Goal: Task Accomplishment & Management: Complete application form

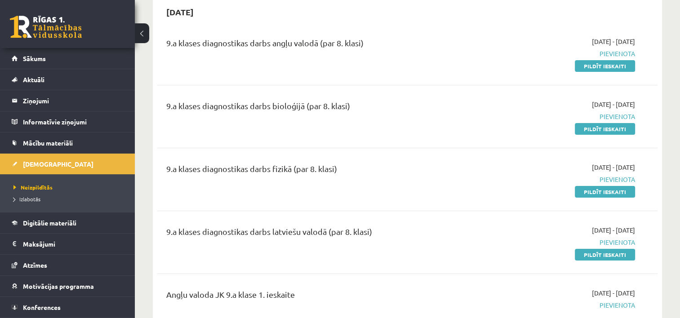
scroll to position [84, 0]
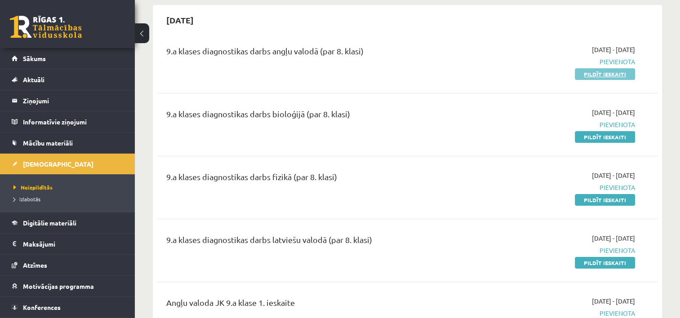
click at [607, 77] on link "Pildīt ieskaiti" at bounding box center [605, 74] width 60 height 12
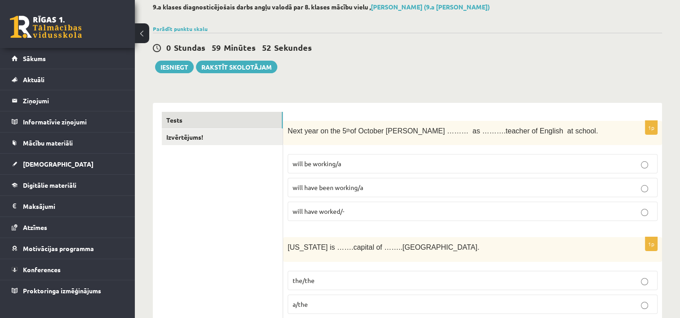
scroll to position [90, 0]
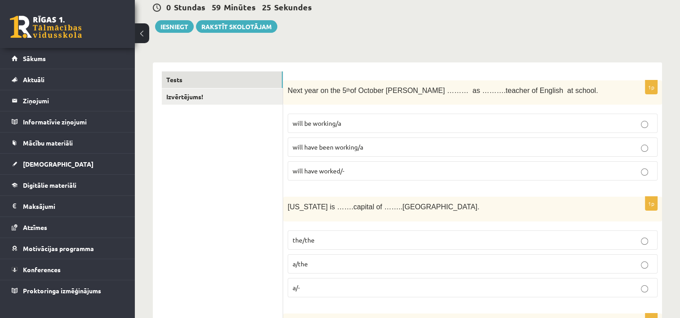
click at [403, 125] on p "will be working/a" at bounding box center [473, 123] width 360 height 9
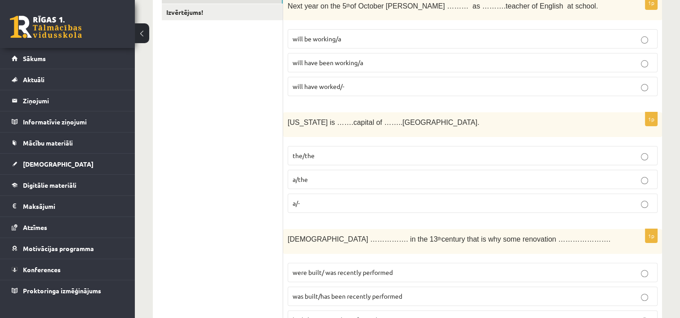
scroll to position [177, 0]
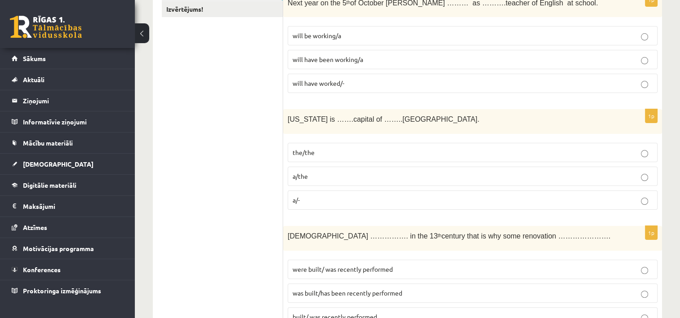
click at [342, 201] on p "a/-" at bounding box center [473, 199] width 360 height 9
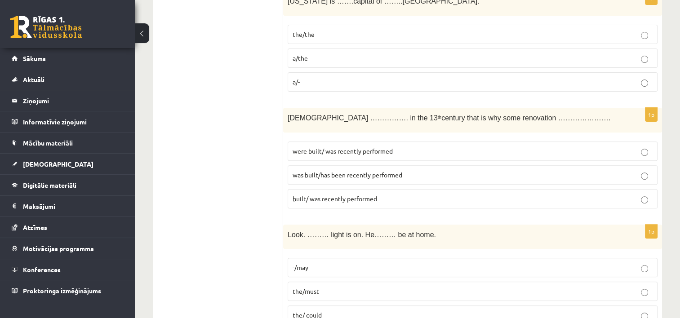
scroll to position [314, 0]
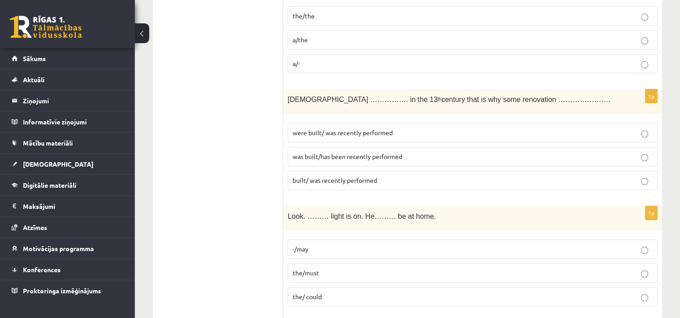
click at [368, 129] on span "were built/ was recently performed" at bounding box center [343, 133] width 100 height 8
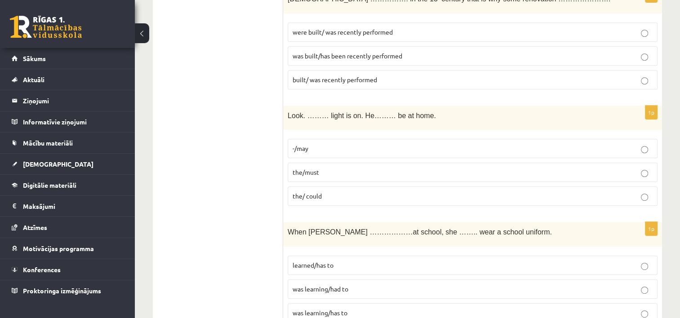
scroll to position [418, 0]
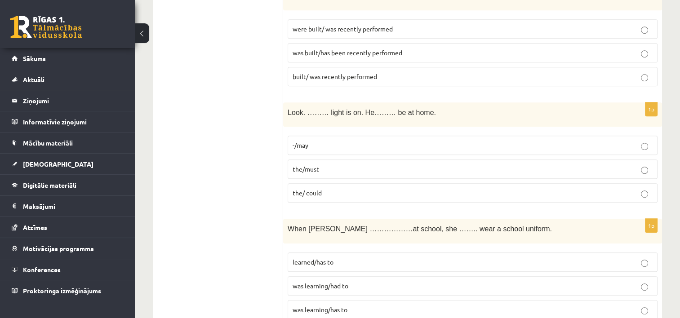
click at [344, 162] on label "the/must" at bounding box center [473, 169] width 370 height 19
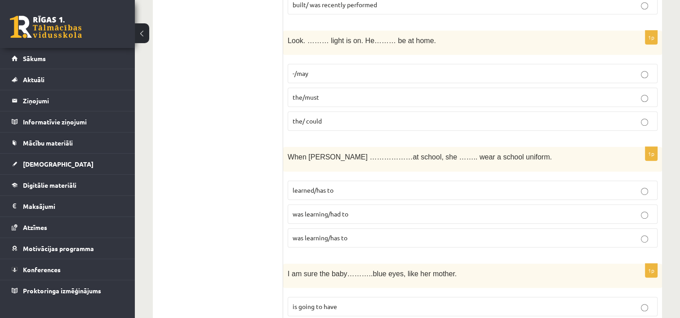
scroll to position [491, 0]
click at [323, 186] on span "learned/has to" at bounding box center [313, 189] width 41 height 8
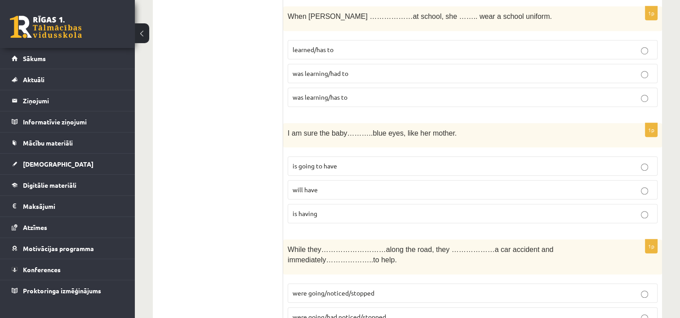
scroll to position [638, 0]
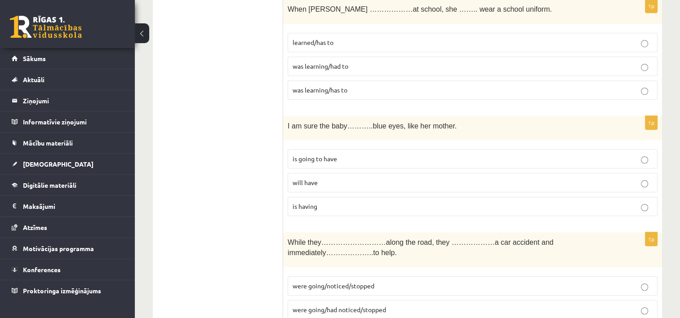
click at [320, 181] on p "will have" at bounding box center [473, 182] width 360 height 9
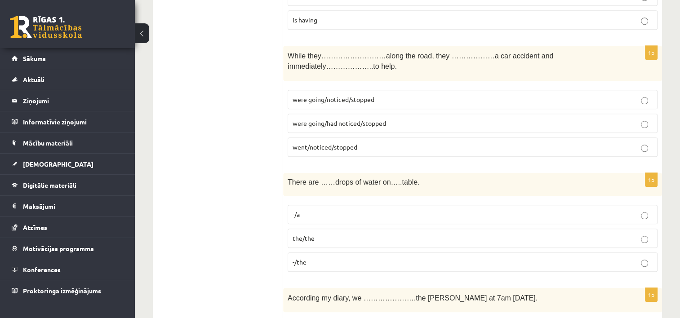
scroll to position [829, 0]
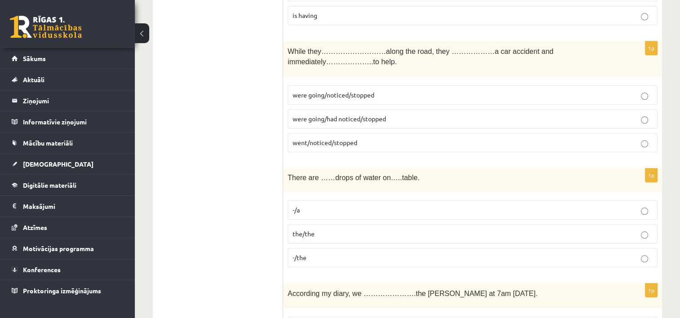
click at [333, 90] on p "were going/noticed/stopped" at bounding box center [473, 94] width 360 height 9
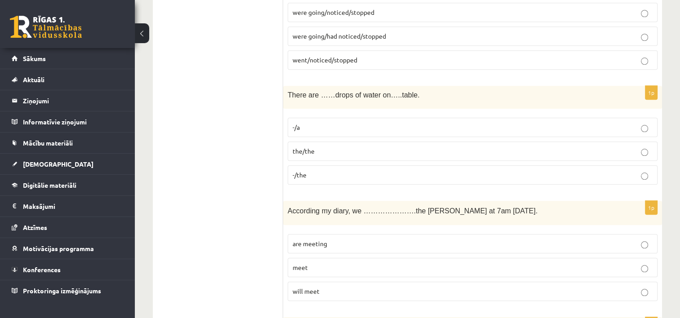
scroll to position [912, 0]
click at [305, 170] on span "-/the" at bounding box center [300, 174] width 14 height 8
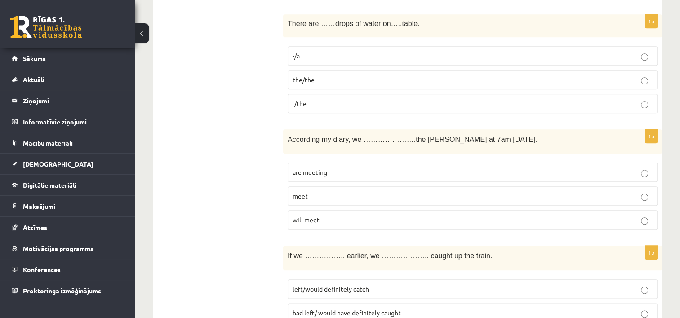
scroll to position [984, 0]
click at [320, 166] on p "are meeting" at bounding box center [473, 170] width 360 height 9
click at [316, 214] on span "will meet" at bounding box center [306, 218] width 27 height 8
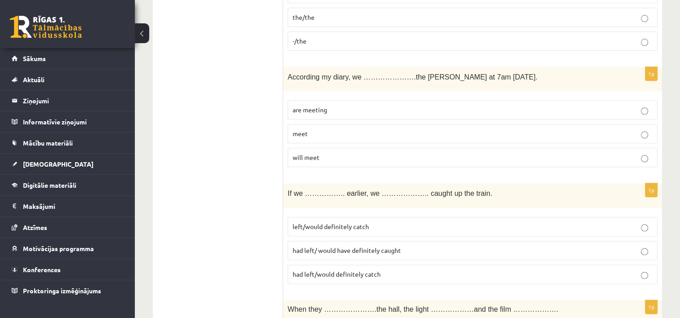
scroll to position [1046, 0]
click at [356, 104] on p "are meeting" at bounding box center [473, 108] width 360 height 9
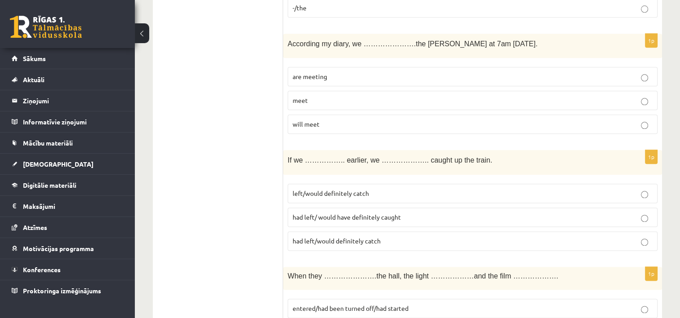
click at [357, 237] on span "had left/would definitely catch" at bounding box center [337, 241] width 88 height 8
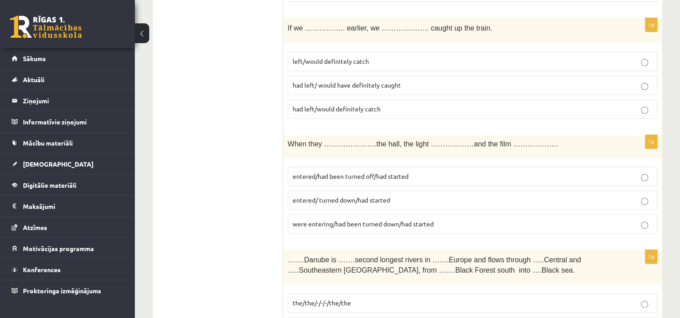
scroll to position [1229, 0]
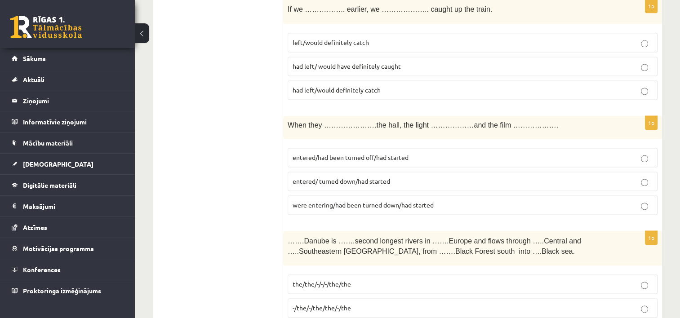
click at [399, 62] on p "had left/ would have definitely caught" at bounding box center [473, 66] width 360 height 9
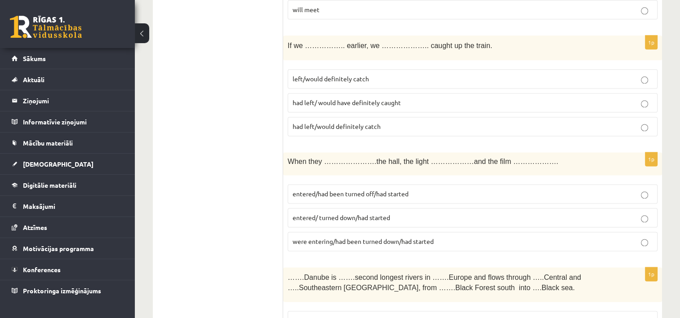
scroll to position [1193, 0]
click at [381, 189] on span "entered/had been turned off/had started" at bounding box center [351, 193] width 116 height 8
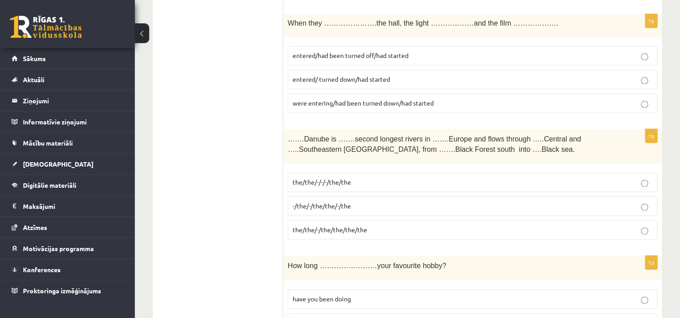
scroll to position [1332, 0]
click at [377, 201] on p "-/the/-/the/the/-/the" at bounding box center [473, 205] width 360 height 9
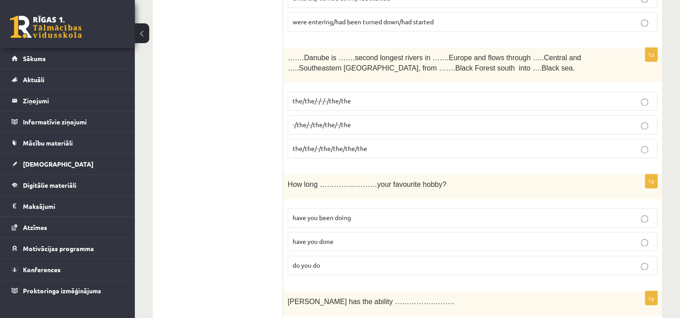
scroll to position [1416, 0]
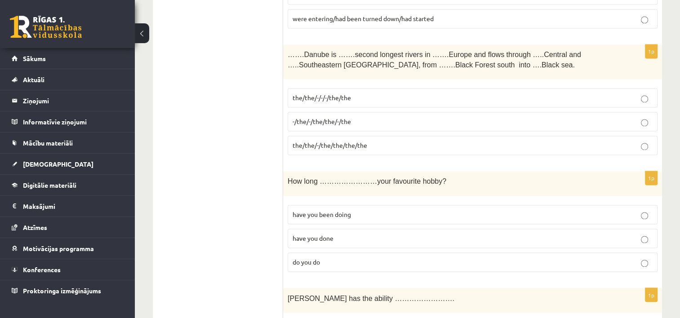
click at [383, 210] on p "have you been doing" at bounding box center [473, 214] width 360 height 9
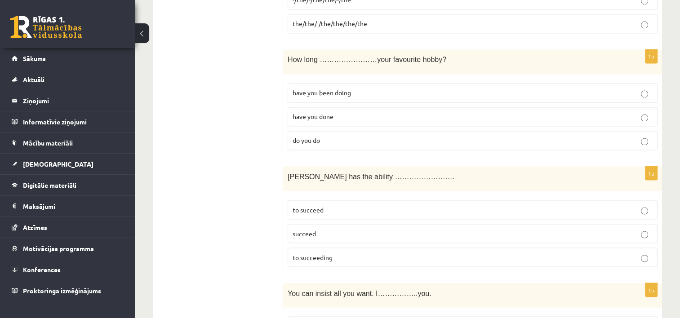
scroll to position [1537, 0]
click at [392, 206] on p "to succeed" at bounding box center [473, 210] width 360 height 9
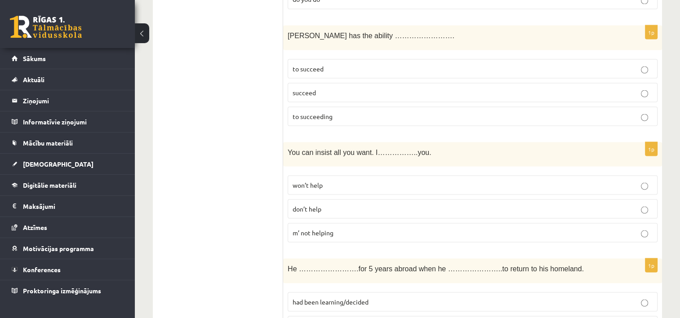
scroll to position [1680, 0]
click at [373, 179] on p "won’t help" at bounding box center [473, 183] width 360 height 9
click at [371, 227] on p "m’ not helping" at bounding box center [473, 231] width 360 height 9
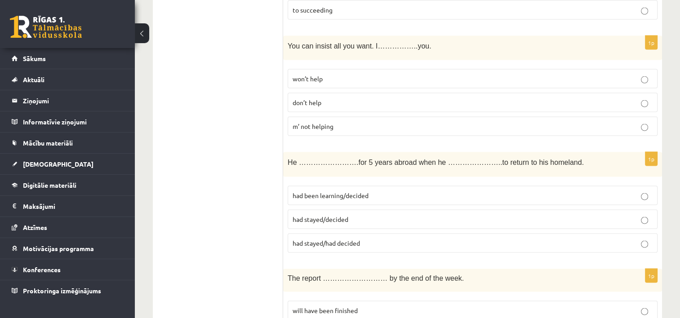
scroll to position [1795, 0]
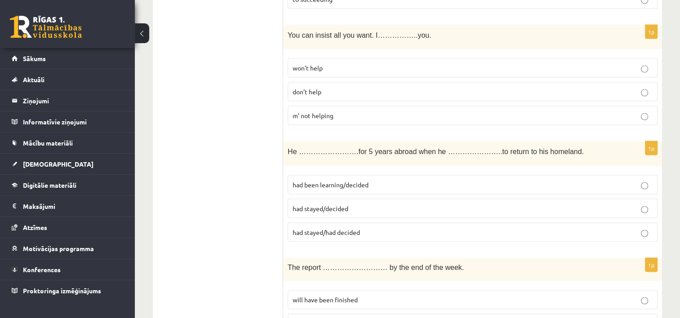
click at [372, 204] on p "had stayed/decided" at bounding box center [473, 208] width 360 height 9
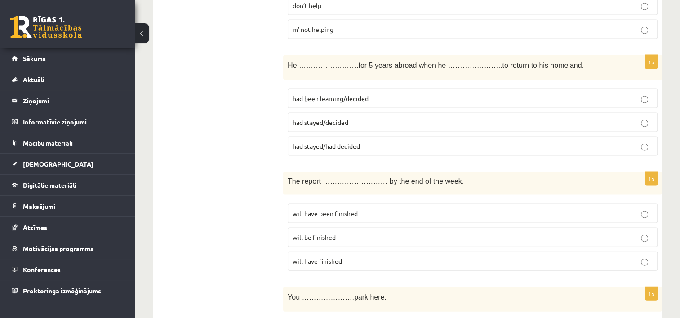
scroll to position [1884, 0]
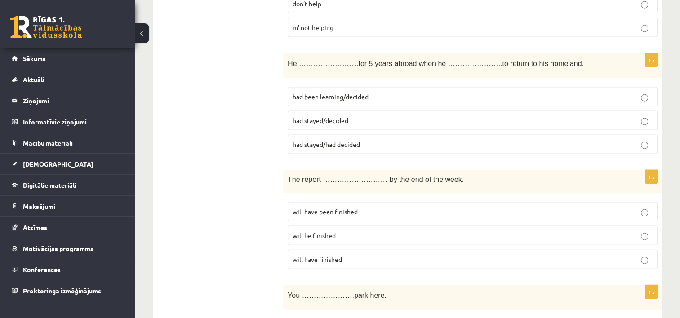
click at [379, 231] on p "will be finished" at bounding box center [473, 235] width 360 height 9
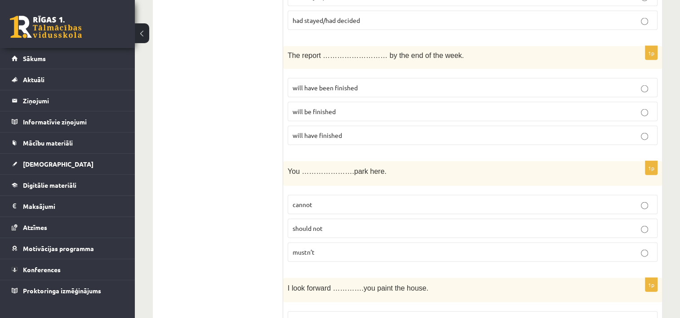
scroll to position [2017, 0]
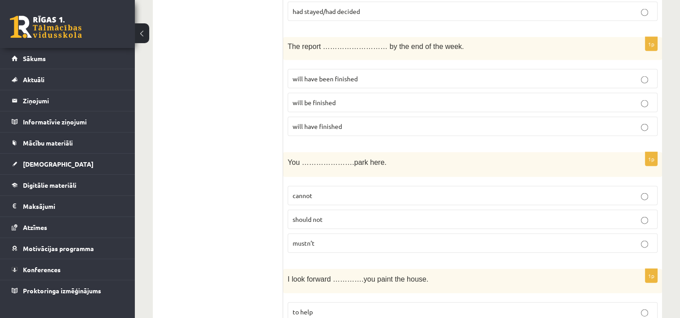
click at [376, 191] on p "cannot" at bounding box center [473, 195] width 360 height 9
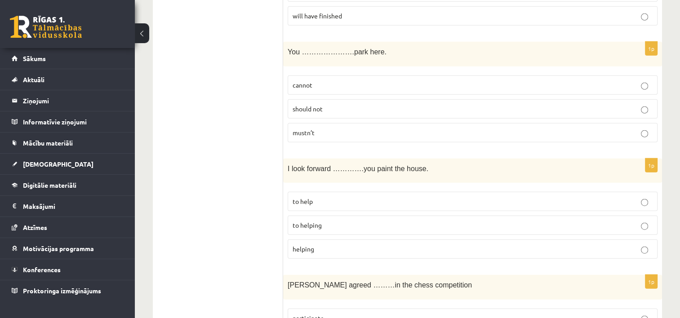
scroll to position [2127, 0]
click at [345, 244] on p "helping" at bounding box center [473, 248] width 360 height 9
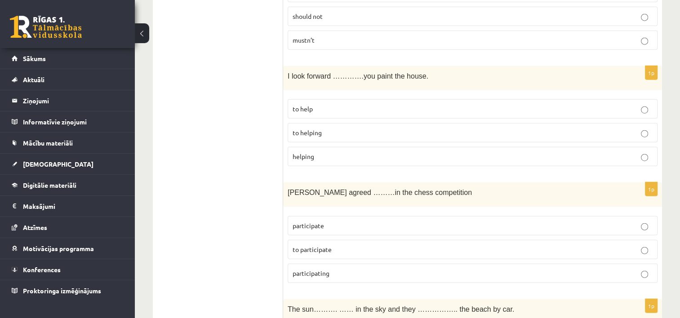
scroll to position [2220, 0]
click at [345, 245] on p "to participate" at bounding box center [473, 249] width 360 height 9
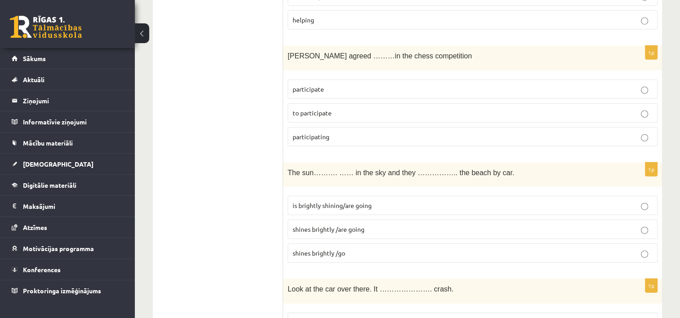
scroll to position [2356, 0]
click at [364, 249] on p "shines brightly /go" at bounding box center [473, 253] width 360 height 9
click at [370, 225] on p "shines brightly /are going" at bounding box center [473, 229] width 360 height 9
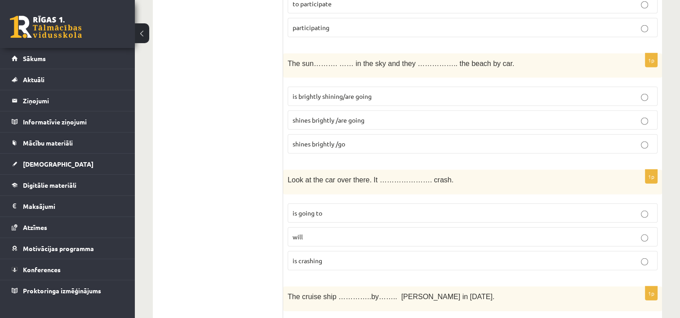
scroll to position [2464, 0]
click at [368, 210] on p "is going to" at bounding box center [473, 214] width 360 height 9
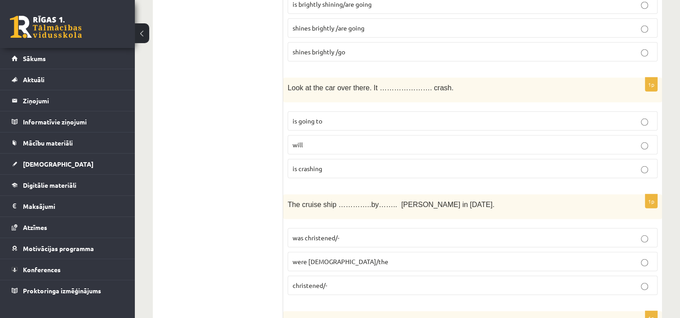
scroll to position [2559, 0]
click at [370, 256] on p "were christened/the" at bounding box center [473, 260] width 360 height 9
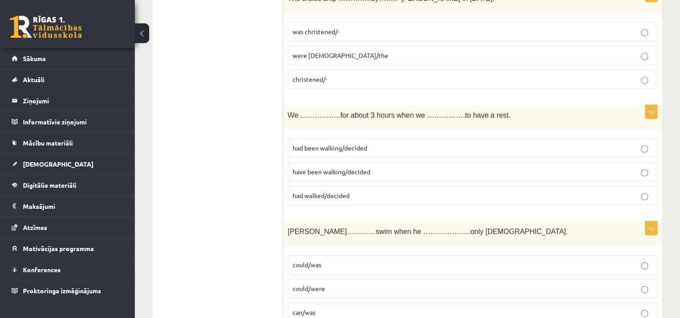
scroll to position [2764, 0]
click at [369, 191] on p "had walked/decided" at bounding box center [473, 195] width 360 height 9
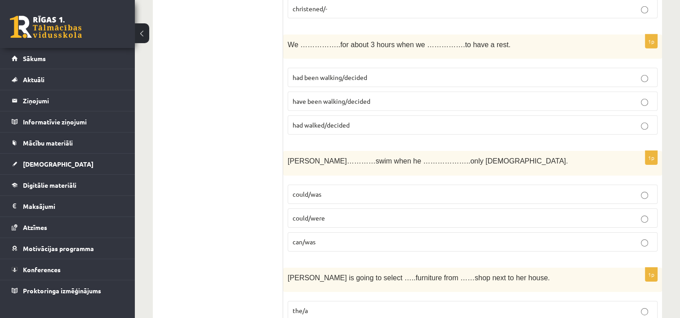
scroll to position [2837, 0]
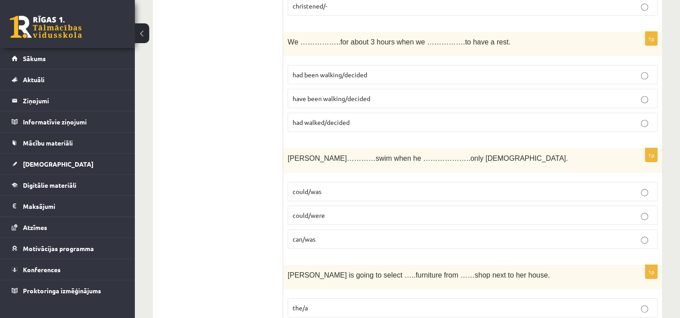
click at [373, 211] on p "could/were" at bounding box center [473, 215] width 360 height 9
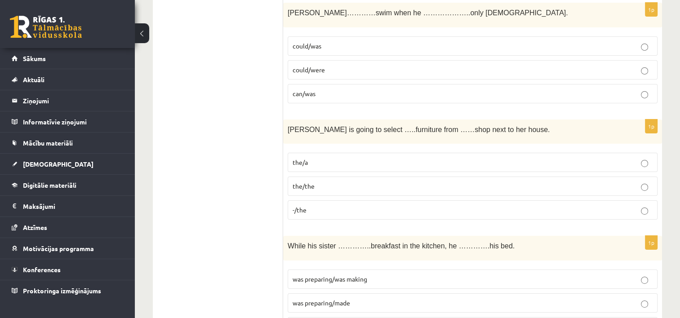
scroll to position [2984, 0]
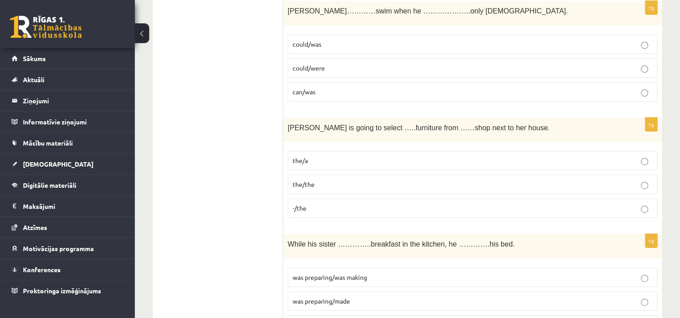
click at [368, 156] on p "the/a" at bounding box center [473, 160] width 360 height 9
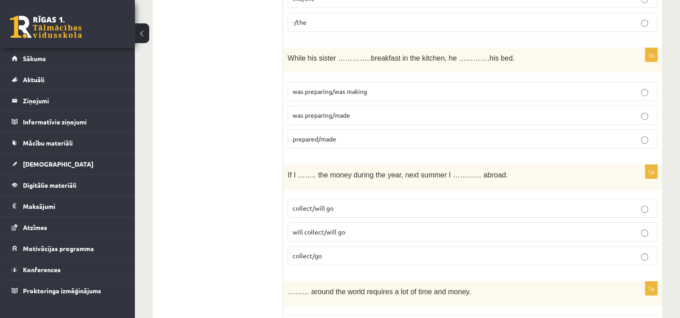
scroll to position [3170, 0]
click at [377, 199] on label "collect/will go" at bounding box center [473, 208] width 370 height 19
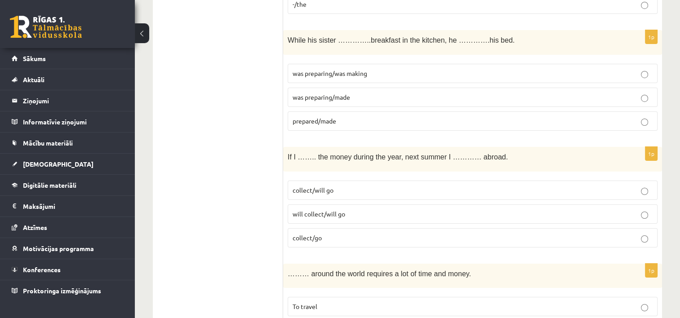
scroll to position [3188, 0]
click at [391, 93] on p "was preparing/made" at bounding box center [473, 97] width 360 height 9
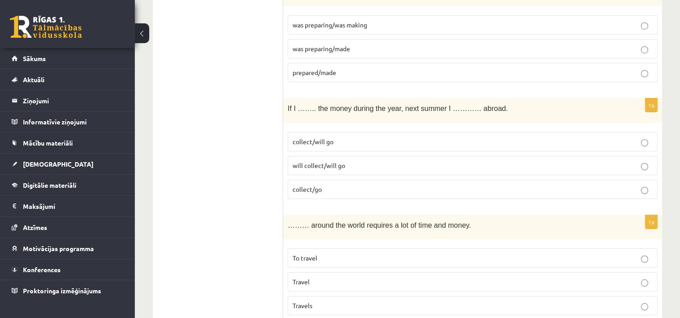
scroll to position [3240, 0]
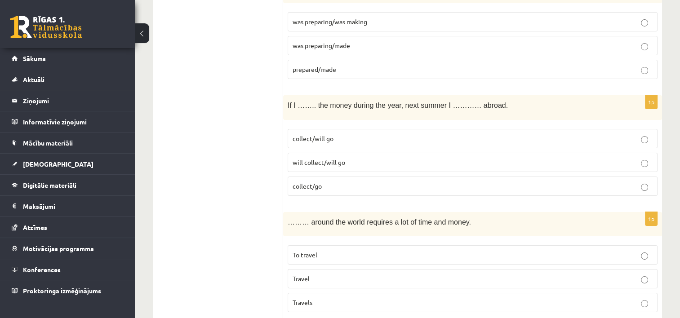
click at [407, 158] on p "will collect/will go" at bounding box center [473, 162] width 360 height 9
click at [351, 250] on p "To travel" at bounding box center [473, 254] width 360 height 9
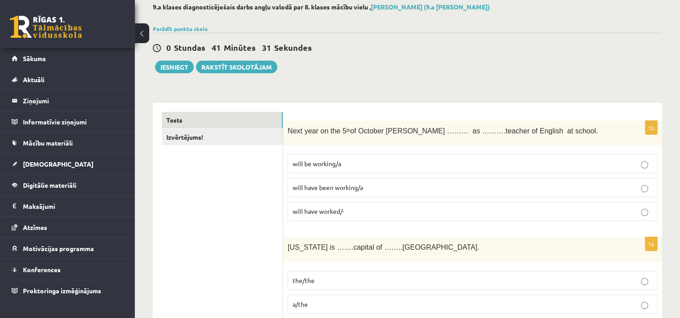
scroll to position [0, 0]
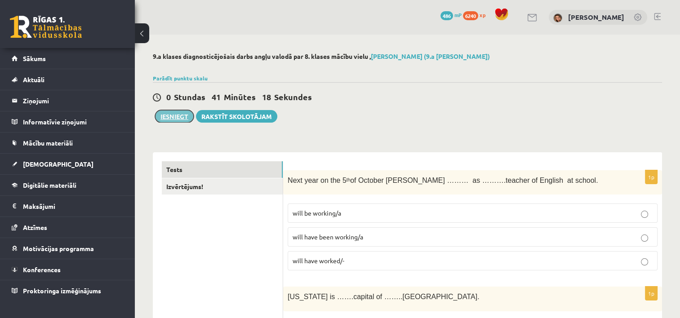
click at [183, 118] on button "Iesniegt" at bounding box center [174, 116] width 39 height 13
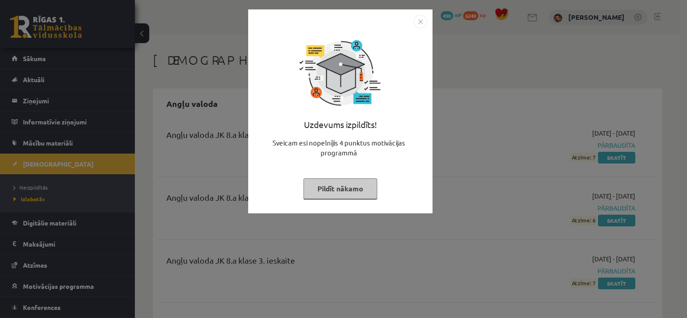
click at [356, 182] on button "Pildīt nākamo" at bounding box center [340, 188] width 74 height 21
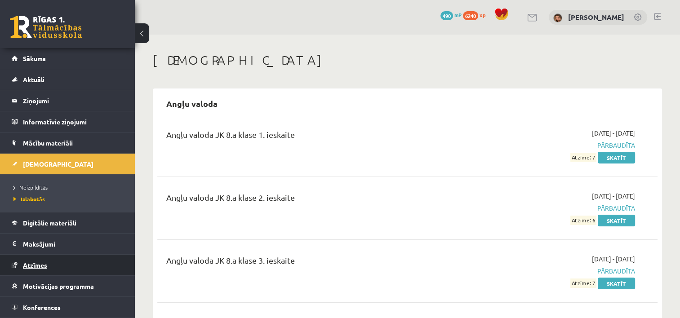
click at [94, 259] on link "Atzīmes" at bounding box center [68, 265] width 112 height 21
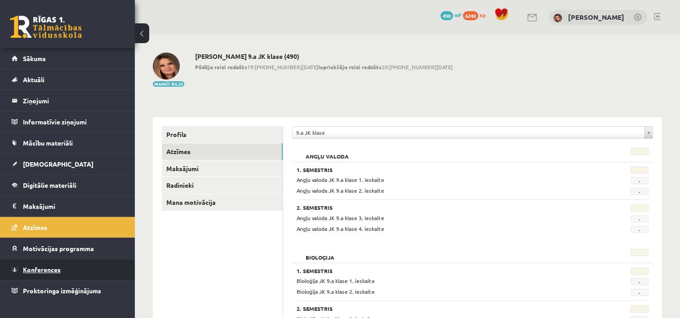
click at [95, 264] on link "Konferences" at bounding box center [68, 269] width 112 height 21
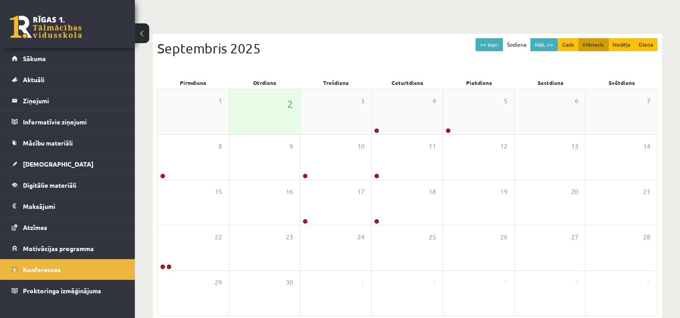
scroll to position [68, 0]
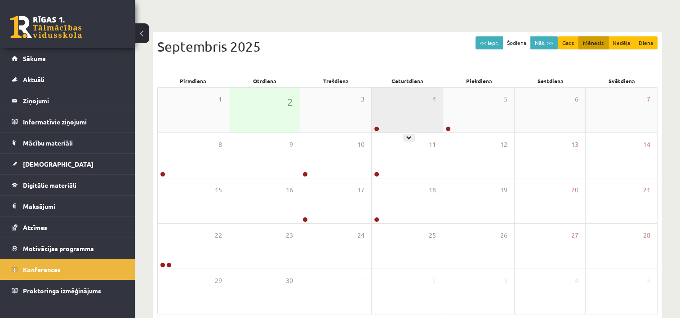
click at [387, 120] on div "4" at bounding box center [407, 110] width 71 height 45
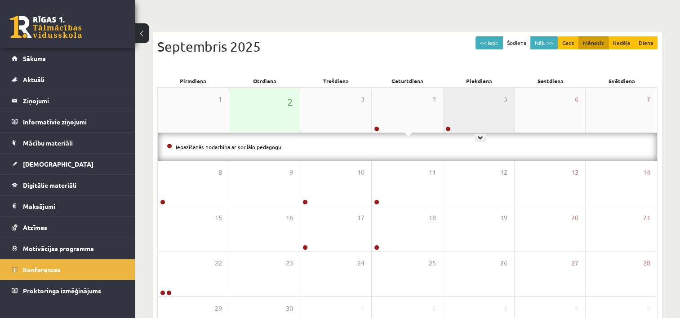
click at [480, 114] on div "5" at bounding box center [478, 110] width 71 height 45
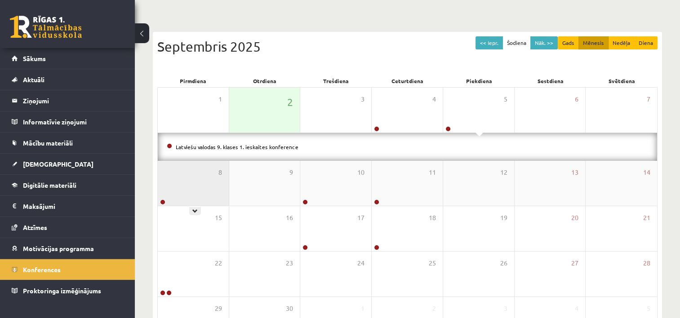
click at [191, 180] on div "8" at bounding box center [193, 183] width 71 height 45
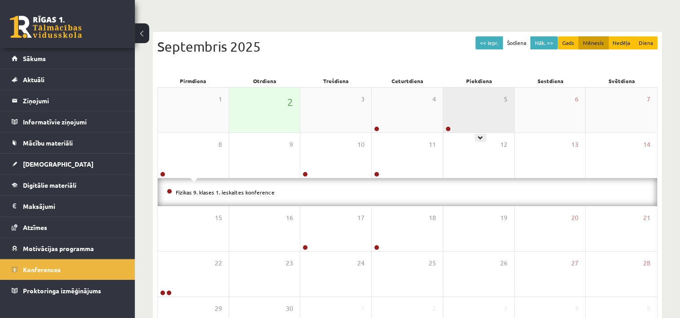
click at [493, 116] on div "5" at bounding box center [478, 110] width 71 height 45
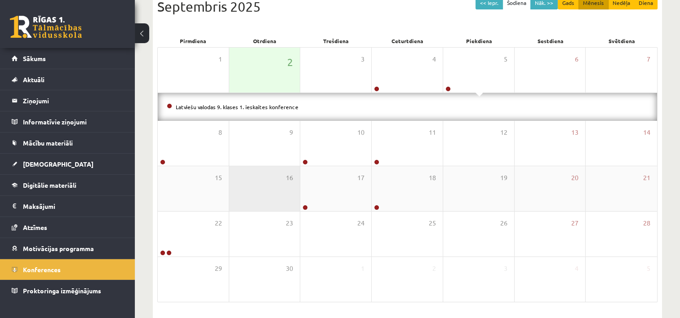
scroll to position [108, 0]
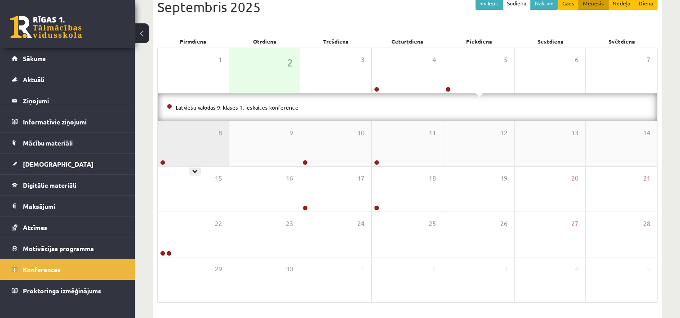
click at [204, 144] on div "8" at bounding box center [193, 143] width 71 height 45
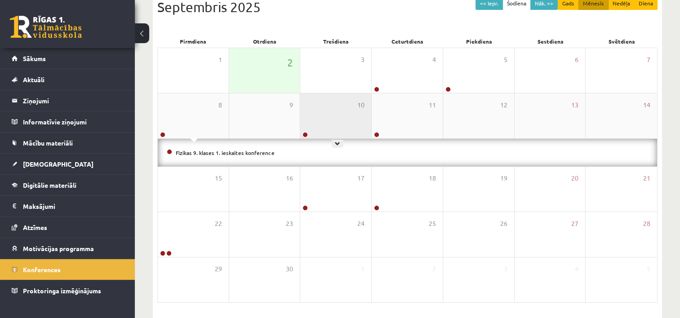
click at [325, 127] on div "10" at bounding box center [335, 115] width 71 height 45
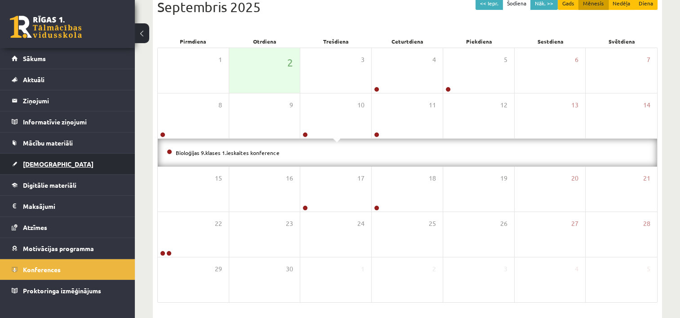
click at [75, 171] on link "[DEMOGRAPHIC_DATA]" at bounding box center [68, 164] width 112 height 21
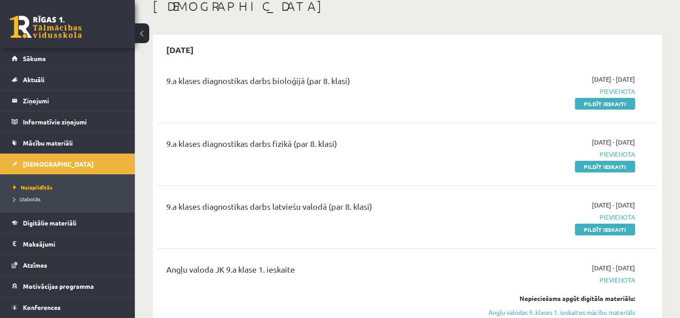
scroll to position [54, 0]
click at [71, 57] on link "Sākums" at bounding box center [68, 58] width 112 height 21
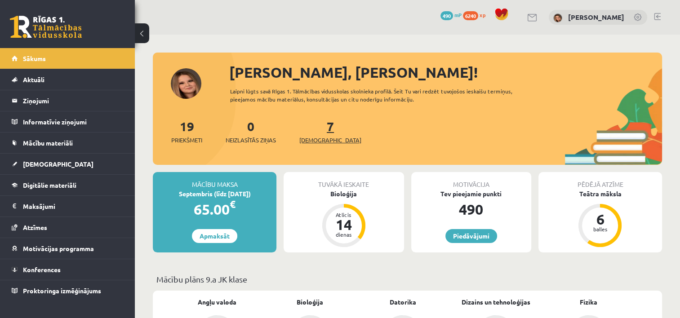
click at [314, 126] on link "7 Ieskaites" at bounding box center [330, 131] width 62 height 27
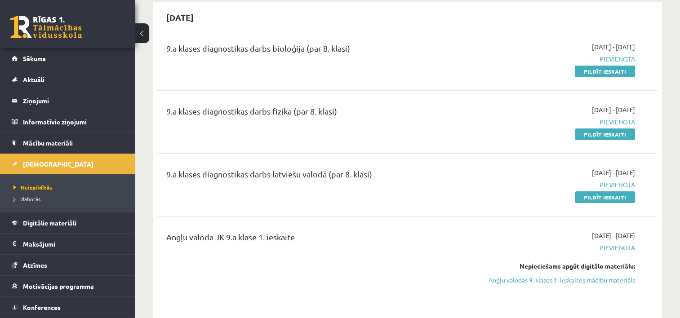
scroll to position [86, 0]
